Goal: Download file/media

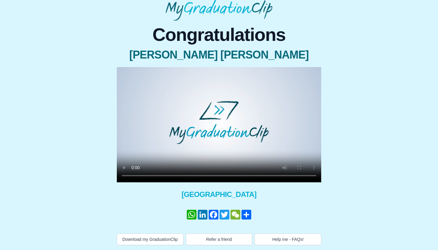
scroll to position [37, 0]
click at [156, 234] on button "Download my GraduationClip" at bounding box center [150, 239] width 67 height 12
click at [314, 169] on video at bounding box center [219, 124] width 204 height 115
click at [303, 169] on video at bounding box center [219, 124] width 204 height 115
click at [355, 103] on div "Congratulations Kimberley Jade Shute × Share your GraduationClip now! WhatsApp …" at bounding box center [219, 133] width 428 height 224
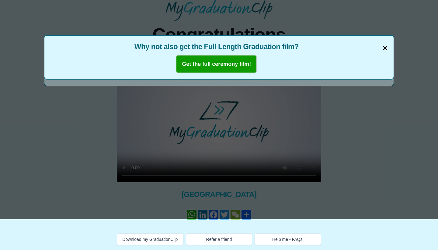
click at [385, 42] on span "×" at bounding box center [385, 48] width 5 height 13
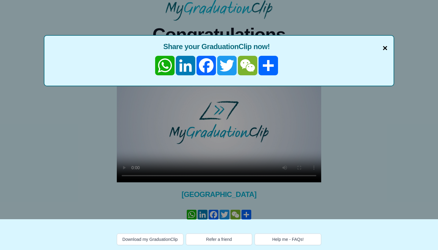
click at [383, 42] on span "×" at bounding box center [385, 48] width 5 height 13
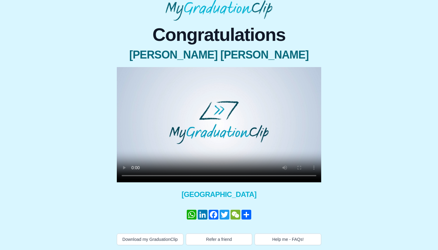
click at [368, 196] on div "Congratulations Kimberley Jade Shute × Share your GraduationClip now! WhatsApp …" at bounding box center [219, 133] width 428 height 224
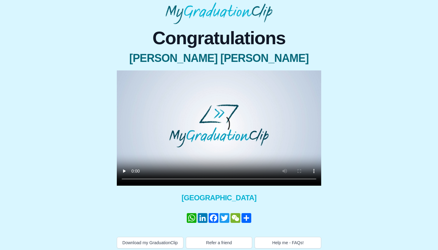
scroll to position [27, 0]
click at [151, 244] on button "Download my GraduationClip" at bounding box center [150, 243] width 67 height 12
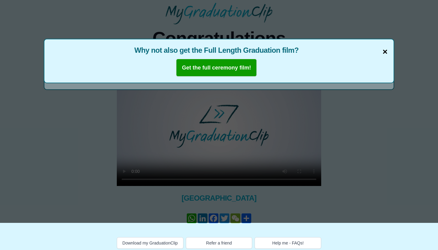
click at [384, 51] on span "×" at bounding box center [385, 51] width 5 height 13
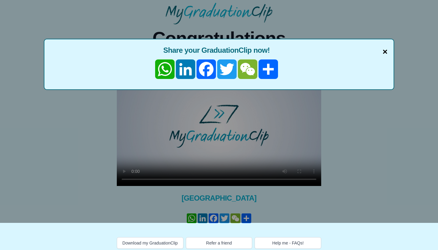
click at [385, 52] on span "×" at bounding box center [385, 51] width 5 height 13
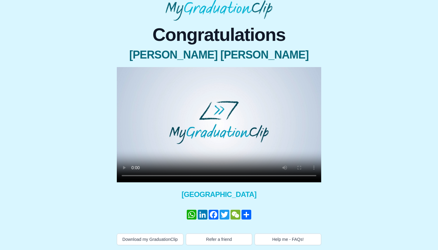
scroll to position [37, 0]
click at [134, 169] on video at bounding box center [219, 124] width 204 height 115
drag, startPoint x: 250, startPoint y: 169, endPoint x: 159, endPoint y: 172, distance: 91.0
click at [159, 172] on video at bounding box center [219, 124] width 204 height 115
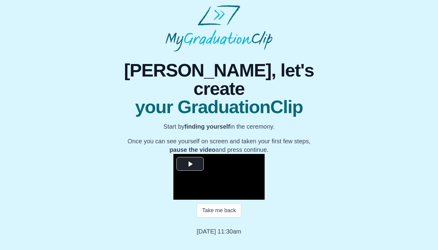
scroll to position [50, 0]
click at [190, 164] on span "Video Player" at bounding box center [190, 164] width 0 height 0
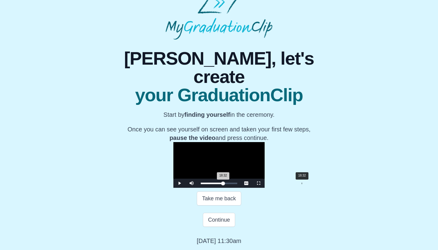
click at [223, 184] on div "18:32 Progress : 0%" at bounding box center [212, 183] width 23 height 2
click at [299, 184] on div "18:05" at bounding box center [299, 183] width 0 height 2
click at [126, 205] on div "Take me back" at bounding box center [219, 198] width 219 height 14
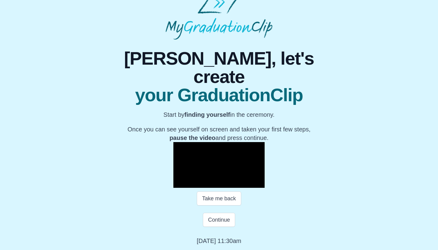
click at [180, 183] on span "Video Player" at bounding box center [180, 183] width 0 height 0
click at [216, 218] on button "Continue" at bounding box center [219, 219] width 32 height 14
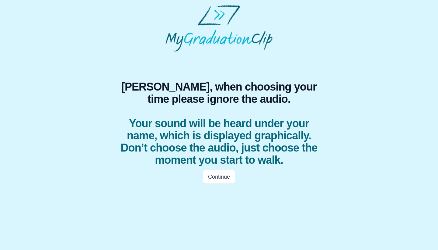
scroll to position [0, 0]
click at [221, 174] on button "Continue" at bounding box center [219, 176] width 32 height 14
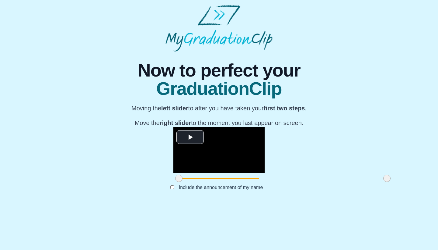
scroll to position [36, 0]
click at [190, 137] on span "Video Player" at bounding box center [190, 137] width 0 height 0
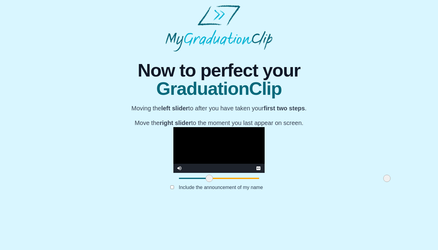
drag, startPoint x: 114, startPoint y: 220, endPoint x: 144, endPoint y: 220, distance: 30.4
click at [206, 182] on span at bounding box center [209, 177] width 7 height 7
drag, startPoint x: 146, startPoint y: 221, endPoint x: 156, endPoint y: 220, distance: 10.4
click at [216, 182] on span at bounding box center [219, 177] width 7 height 7
drag, startPoint x: 325, startPoint y: 220, endPoint x: 330, endPoint y: 219, distance: 4.9
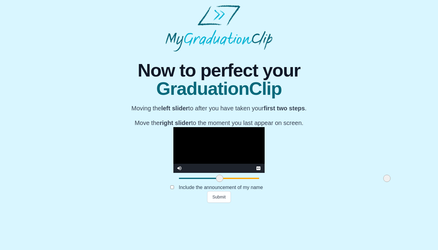
click at [330, 202] on div "**********" at bounding box center [219, 126] width 428 height 151
click at [216, 182] on span at bounding box center [219, 177] width 7 height 7
click at [217, 202] on button "Submit" at bounding box center [219, 197] width 24 height 12
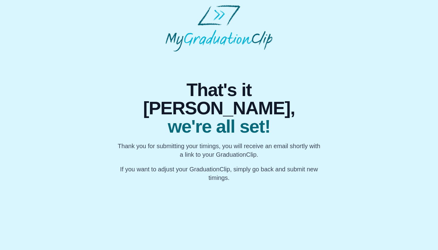
scroll to position [0, 0]
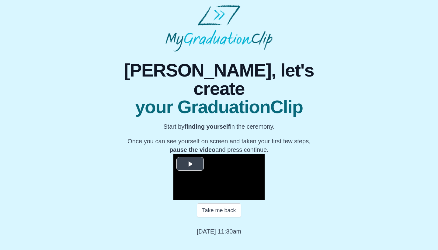
scroll to position [50, 0]
click at [190, 164] on span "Video Player" at bounding box center [190, 164] width 0 height 0
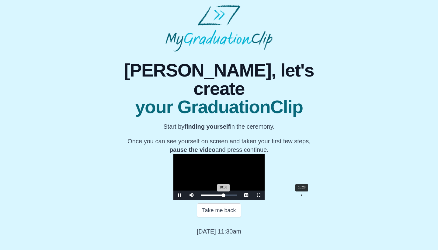
click at [223, 196] on div "18:38 Progress : 0%" at bounding box center [212, 195] width 23 height 2
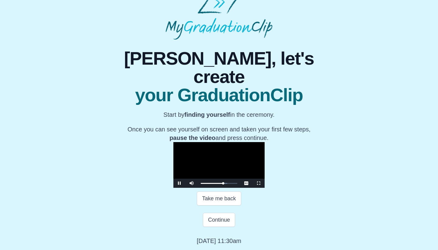
click at [180, 183] on span "Video Player" at bounding box center [180, 183] width 0 height 0
click at [220, 226] on button "Continue" at bounding box center [219, 219] width 32 height 14
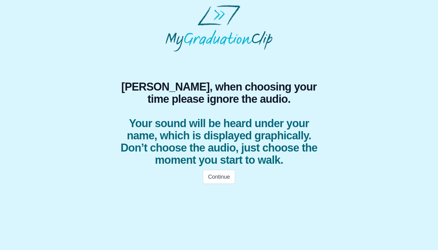
scroll to position [0, 0]
click at [222, 178] on button "Continue" at bounding box center [219, 176] width 32 height 14
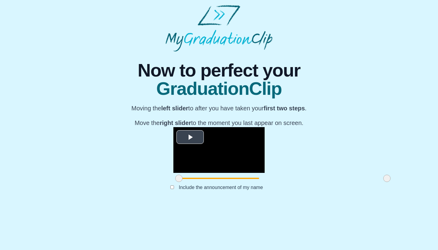
scroll to position [36, 0]
click at [190, 137] on span "Video Player" at bounding box center [190, 137] width 0 height 0
click at [173, 127] on video "Video Player" at bounding box center [218, 150] width 91 height 46
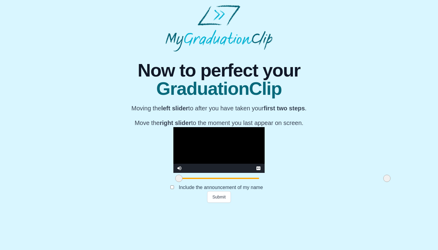
drag, startPoint x: 321, startPoint y: 220, endPoint x: 326, endPoint y: 220, distance: 4.9
click at [383, 182] on span at bounding box center [386, 177] width 7 height 7
click at [215, 202] on button "Submit" at bounding box center [219, 197] width 24 height 12
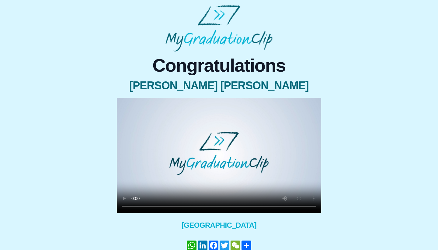
click at [132, 206] on video at bounding box center [219, 155] width 204 height 115
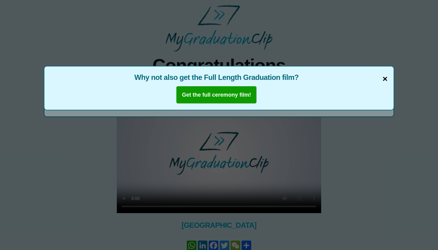
click at [384, 79] on span "×" at bounding box center [385, 78] width 5 height 13
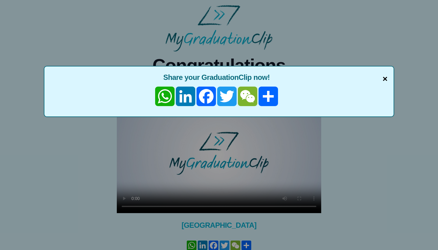
click at [384, 79] on span "×" at bounding box center [385, 78] width 5 height 13
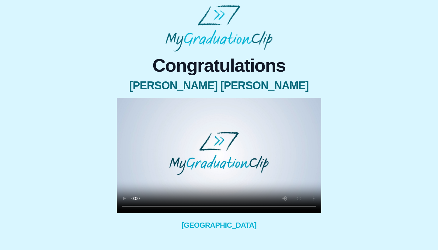
click at [134, 206] on video at bounding box center [219, 155] width 204 height 115
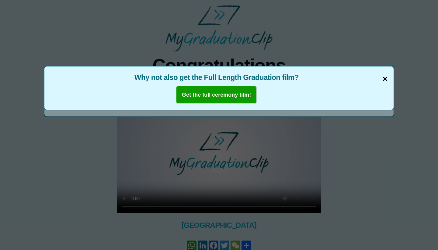
click at [384, 78] on span "×" at bounding box center [385, 78] width 5 height 13
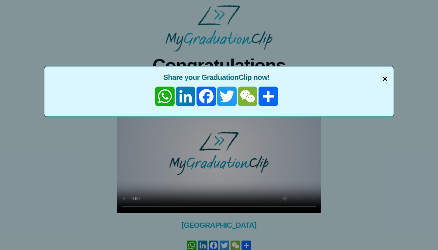
click at [383, 78] on span "×" at bounding box center [385, 78] width 5 height 13
